Goal: Book appointment/travel/reservation

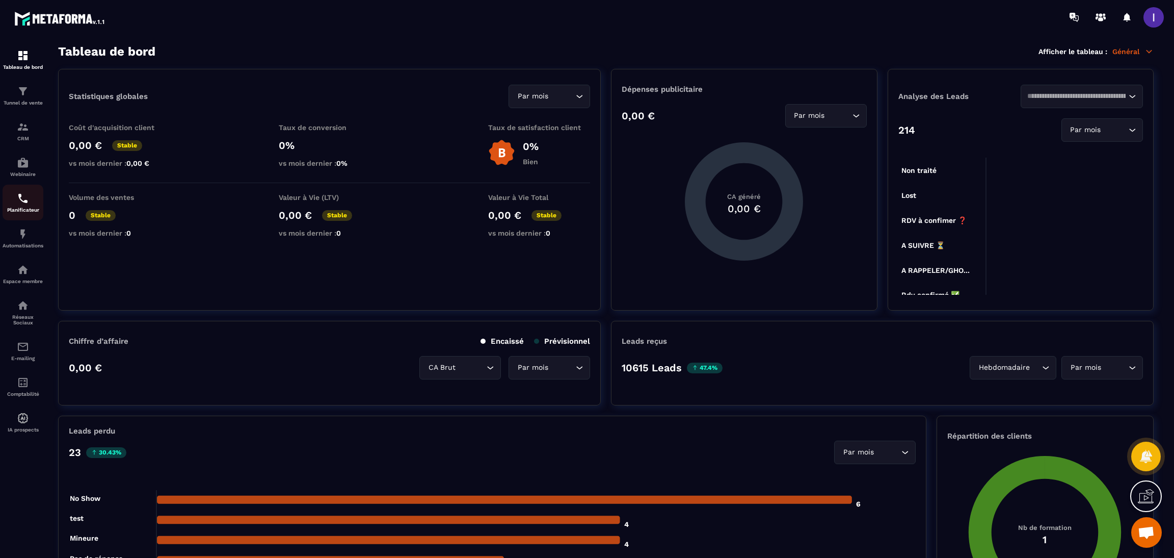
click at [20, 203] on img at bounding box center [23, 198] width 12 height 12
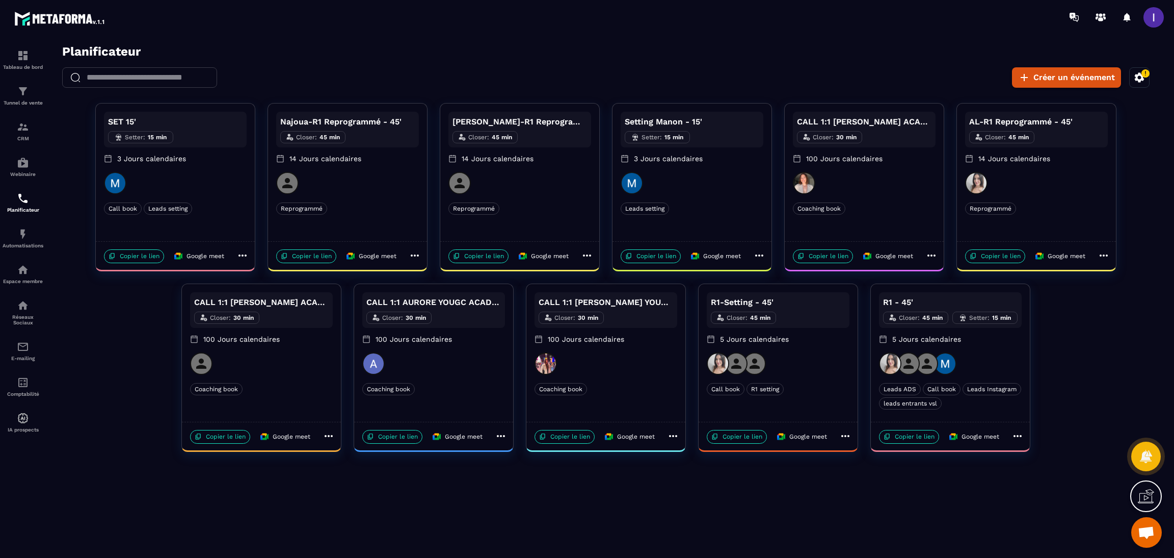
click at [1016, 436] on icon at bounding box center [1018, 436] width 12 height 12
click at [1047, 451] on span "Modifier" at bounding box center [1053, 455] width 37 height 11
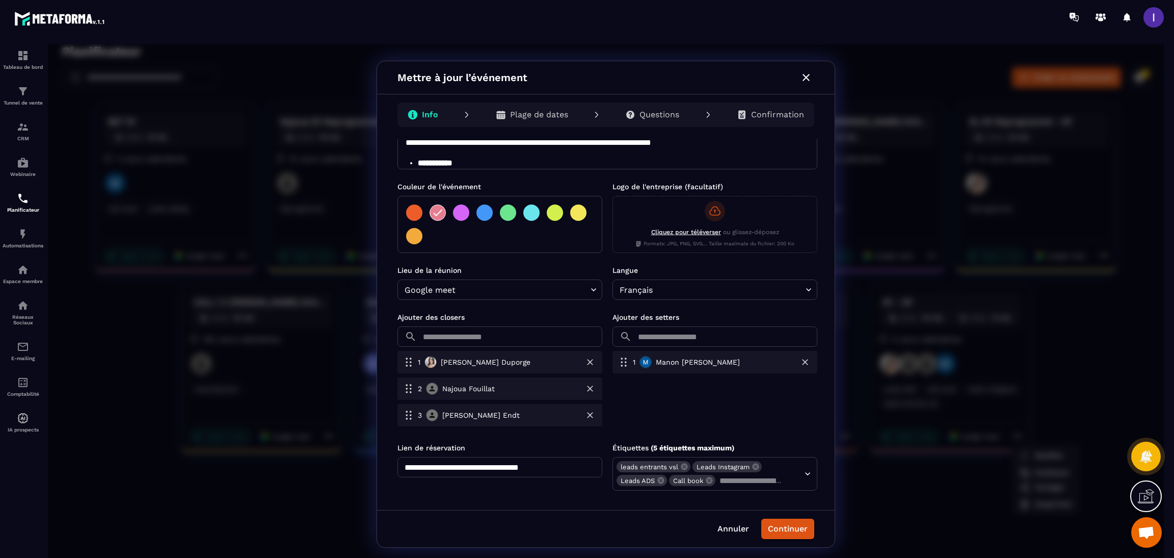
scroll to position [172, 0]
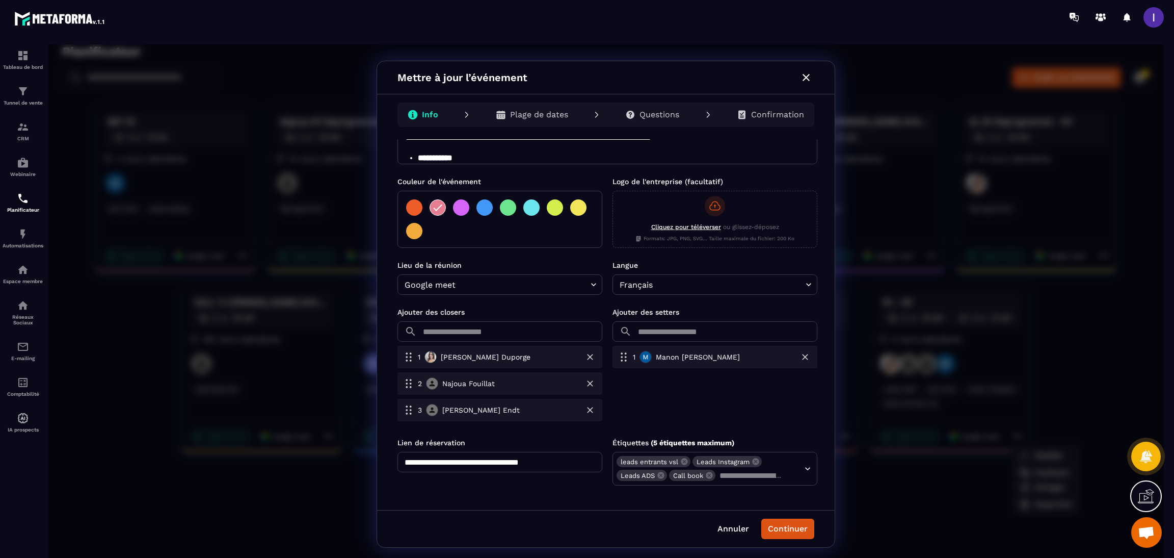
click at [471, 337] on input "text" at bounding box center [511, 331] width 181 height 20
type input "**"
click at [188, 428] on div at bounding box center [606, 303] width 1116 height 519
click at [805, 73] on icon "button" at bounding box center [806, 77] width 12 height 12
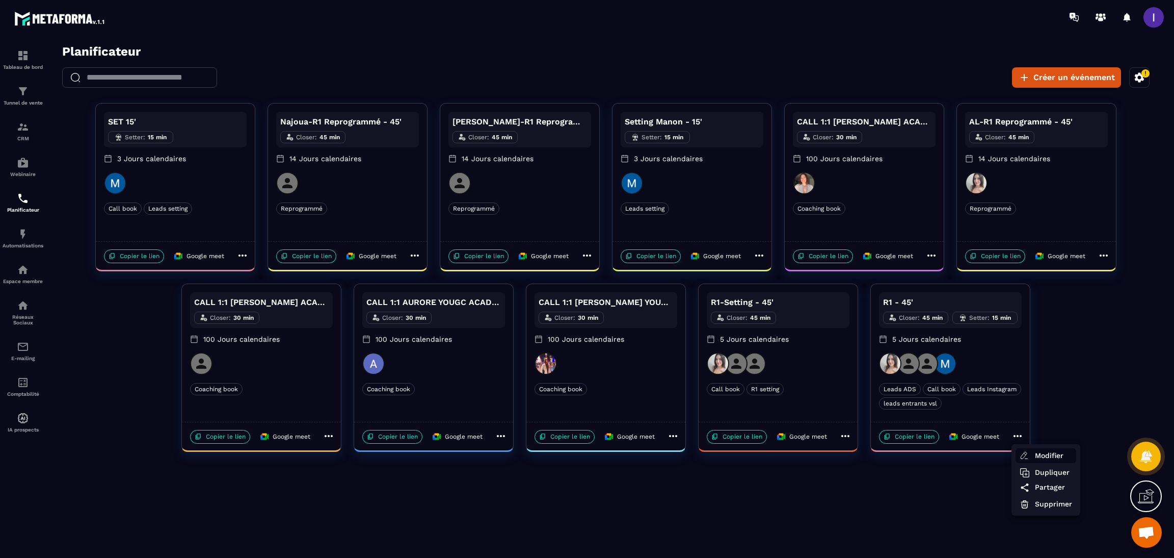
click at [1053, 450] on span "Modifier" at bounding box center [1053, 455] width 37 height 11
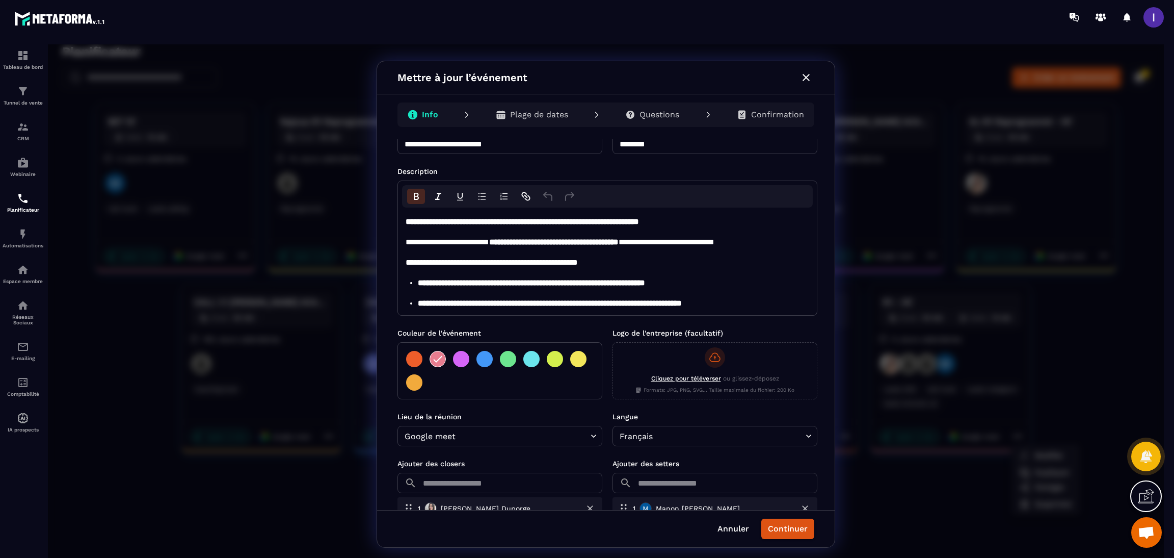
scroll to position [76, 0]
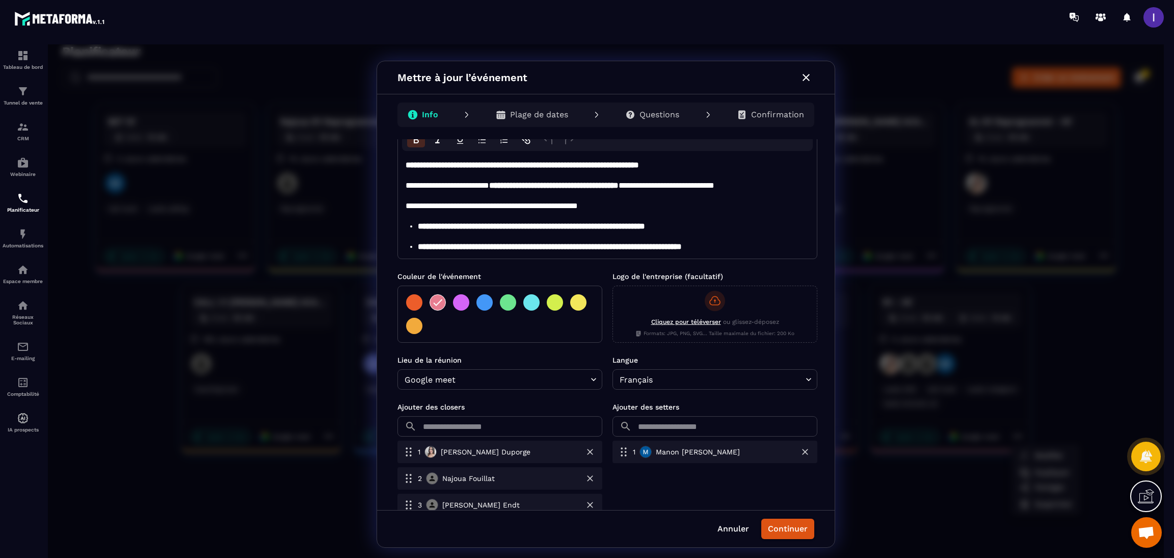
click at [560, 113] on p "Plage de dates" at bounding box center [539, 115] width 58 height 10
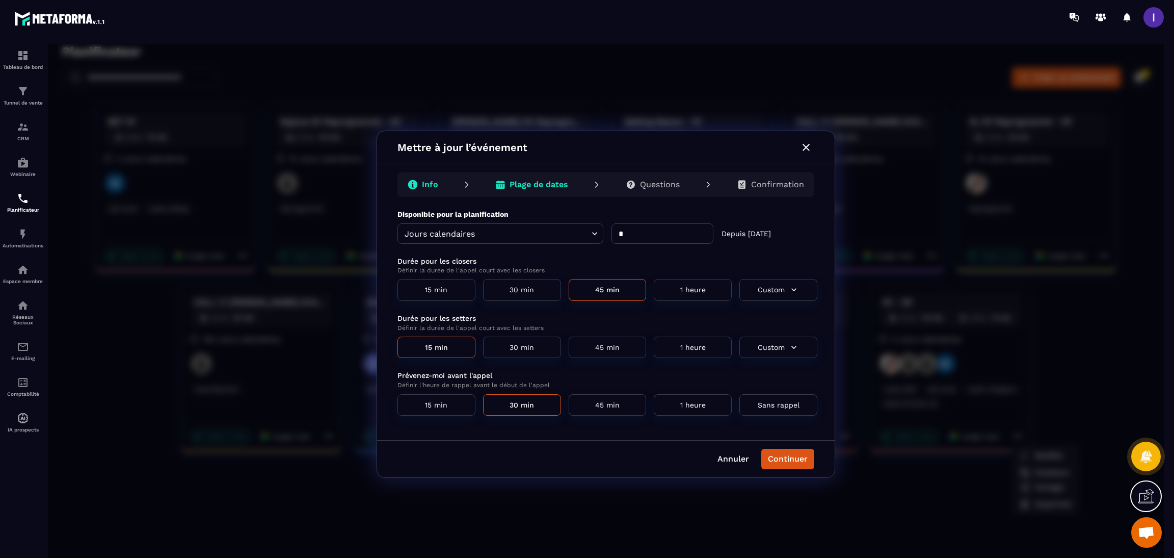
click at [512, 347] on button "30 min" at bounding box center [522, 347] width 78 height 22
click at [777, 462] on button "Continuer" at bounding box center [787, 459] width 53 height 20
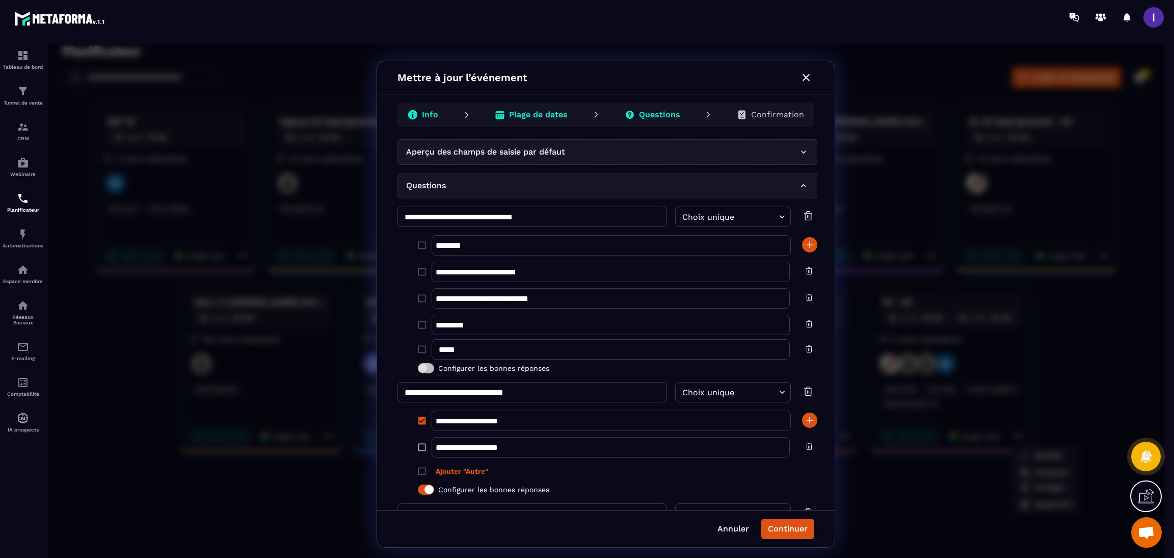
click at [797, 524] on button "Continuer" at bounding box center [787, 528] width 53 height 20
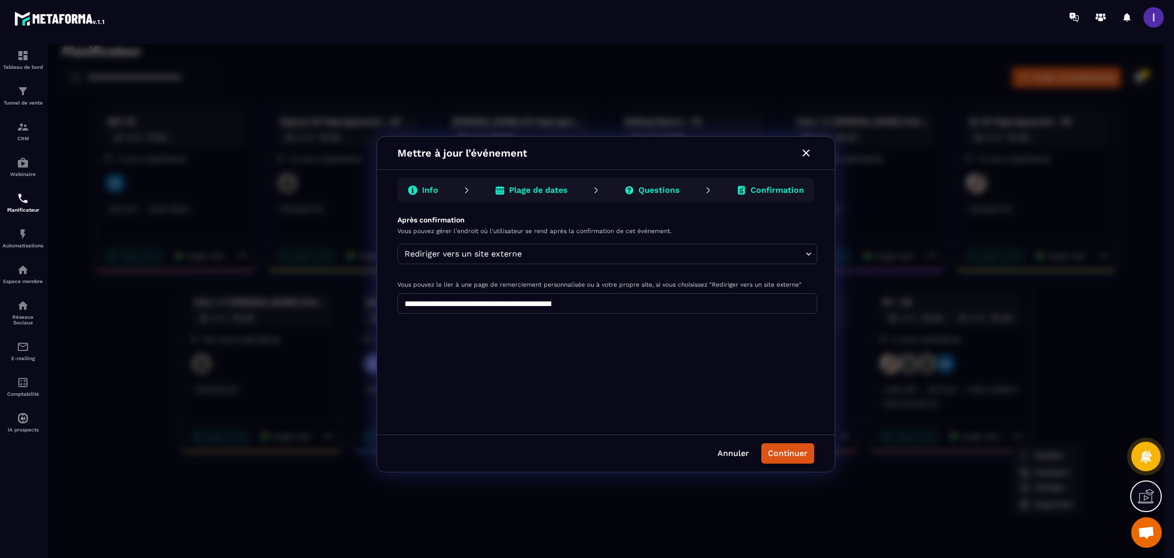
click at [783, 459] on button "Continuer" at bounding box center [787, 453] width 53 height 20
